Goal: Check status: Check status

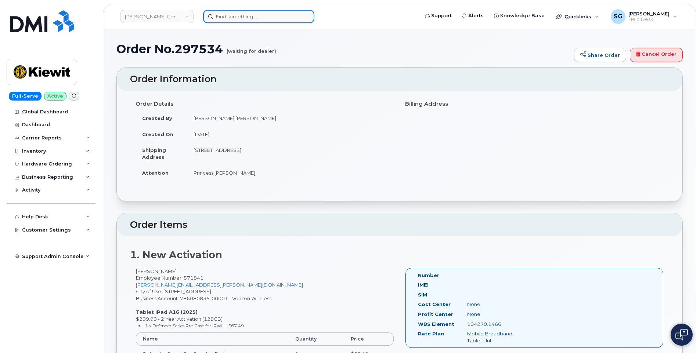
click at [286, 23] on input at bounding box center [258, 16] width 111 height 13
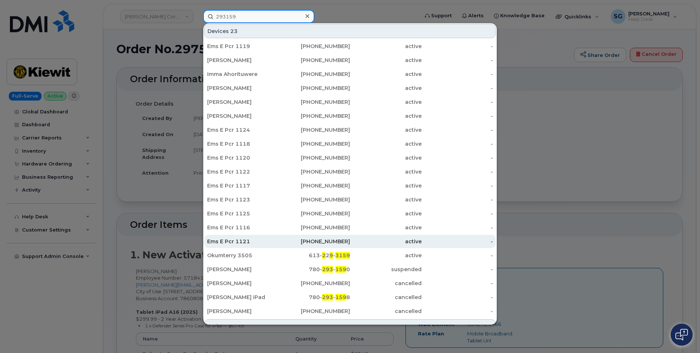
scroll to position [82, 0]
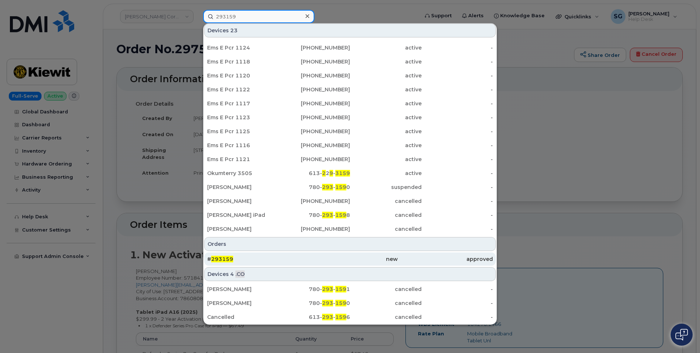
type input "293159"
click at [322, 257] on div "new" at bounding box center [349, 259] width 95 height 7
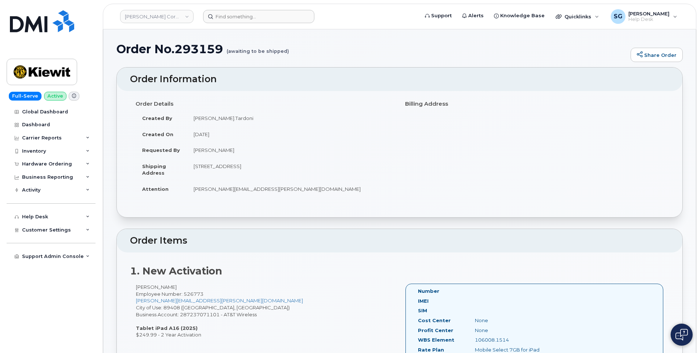
click at [268, 23] on header "Kiewit Corporation Support Alerts Knowledge Base Quicklinks Suspend / Cancel De…" at bounding box center [399, 17] width 593 height 26
click at [267, 16] on input at bounding box center [258, 16] width 111 height 13
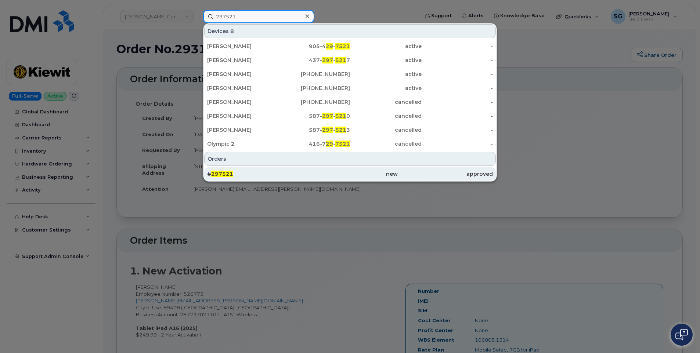
type input "297521"
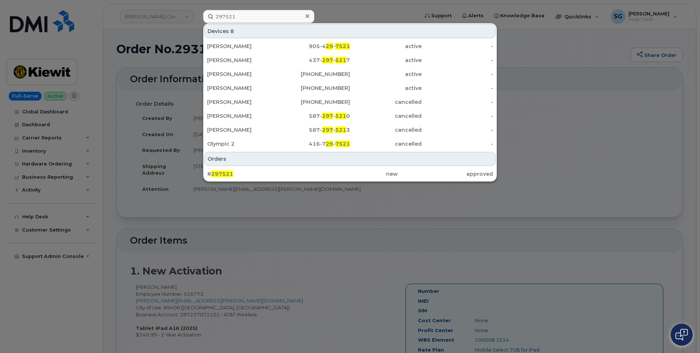
drag, startPoint x: 269, startPoint y: 173, endPoint x: 686, endPoint y: 203, distance: 417.8
click at [268, 173] on div "# 297521" at bounding box center [254, 173] width 95 height 7
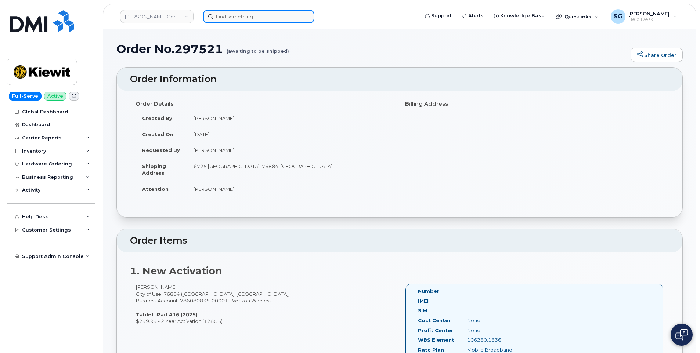
click at [248, 21] on input at bounding box center [258, 16] width 111 height 13
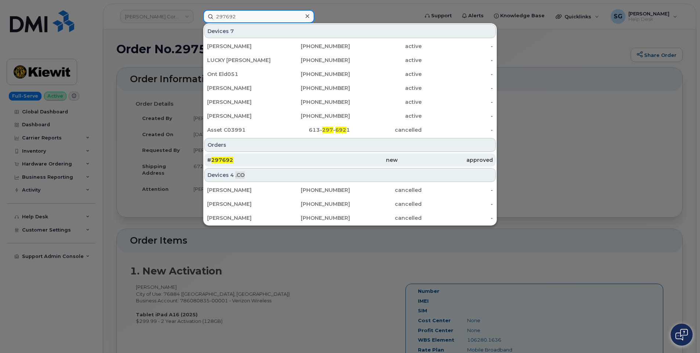
type input "297692"
click at [271, 157] on div "# 297692" at bounding box center [254, 159] width 95 height 7
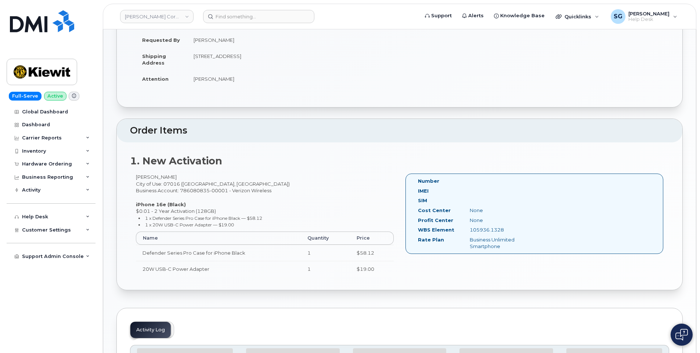
scroll to position [147, 0]
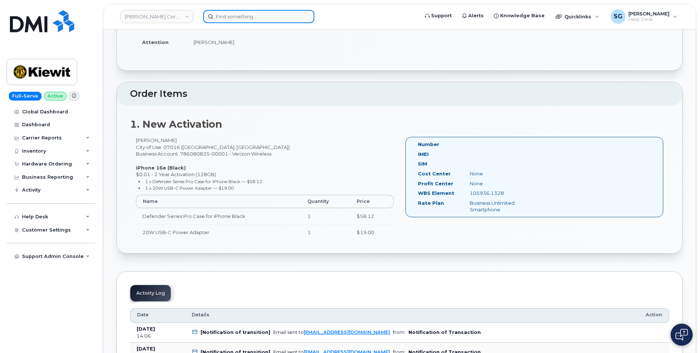
click at [293, 21] on input at bounding box center [258, 16] width 111 height 13
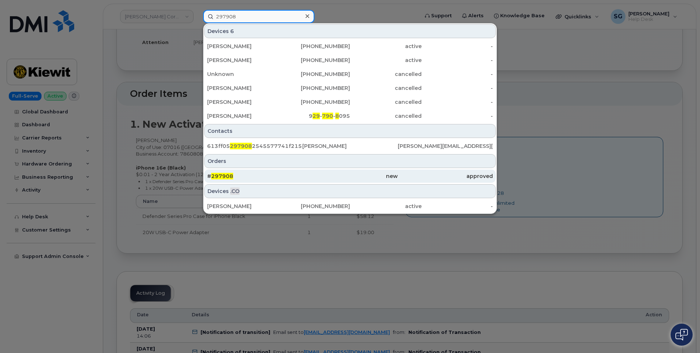
type input "297908"
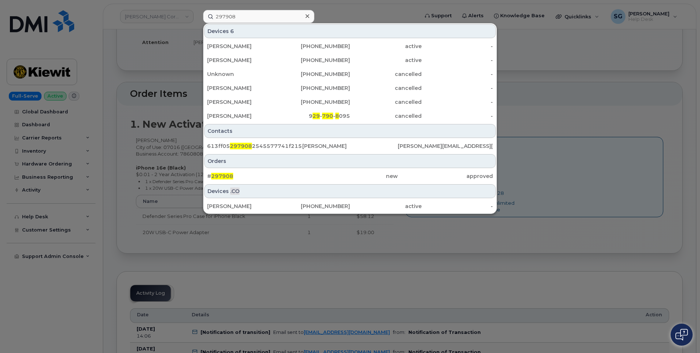
drag, startPoint x: 289, startPoint y: 177, endPoint x: 621, endPoint y: 186, distance: 331.4
click at [289, 177] on div "# 297908" at bounding box center [254, 176] width 95 height 7
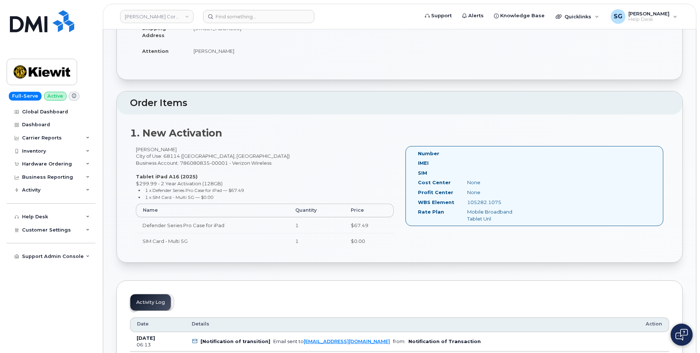
scroll to position [147, 0]
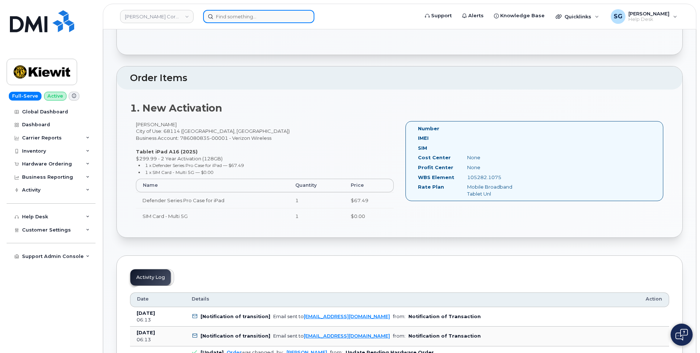
click at [272, 12] on input at bounding box center [258, 16] width 111 height 13
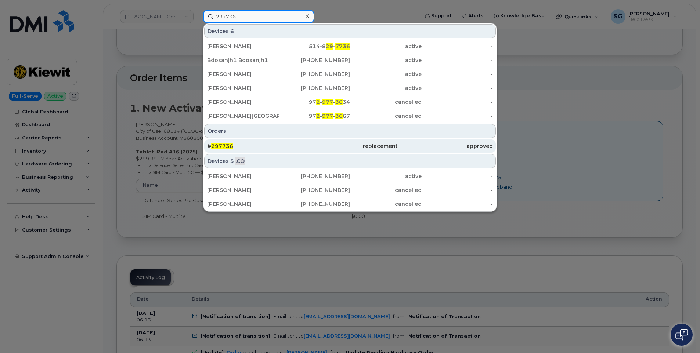
type input "297736"
click at [277, 146] on div "# 297736" at bounding box center [254, 145] width 95 height 7
